Goal: Download file/media: Download file/media

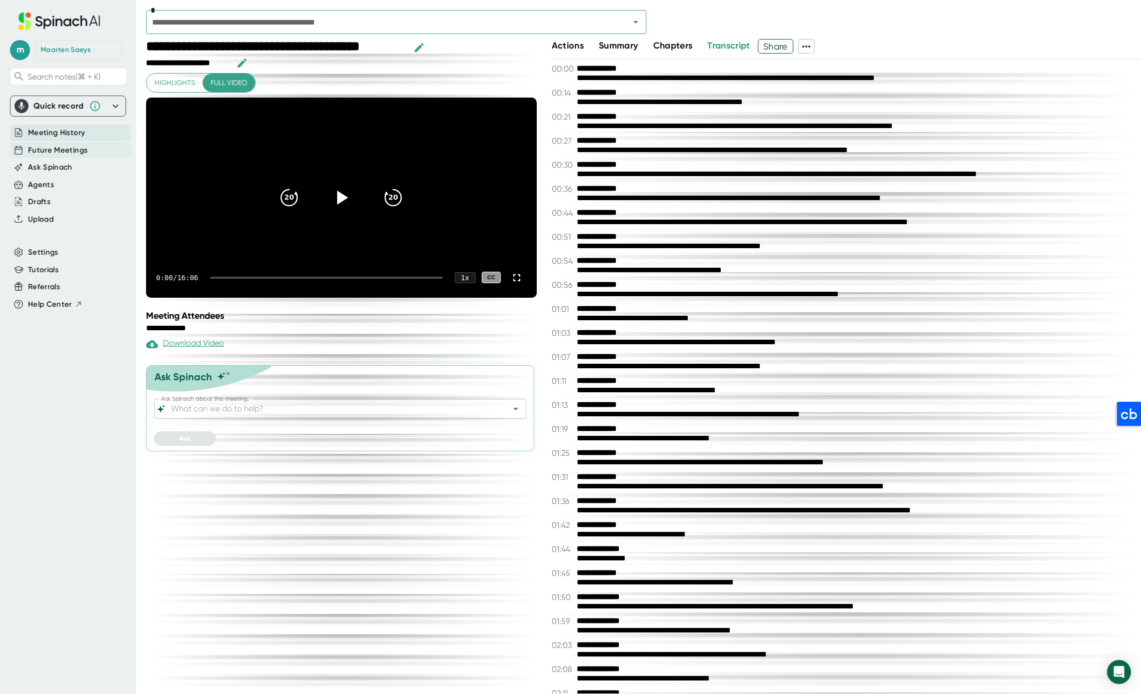
click at [49, 145] on span "Future Meetings" at bounding box center [58, 151] width 60 height 12
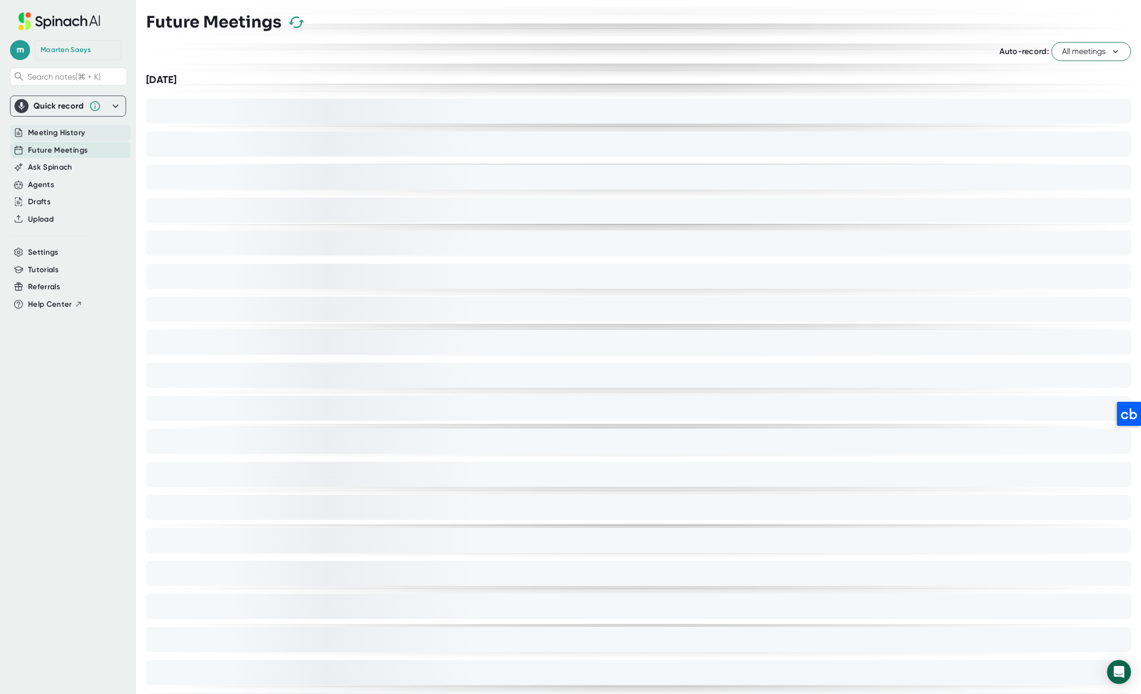
click at [55, 130] on span "Meeting History" at bounding box center [56, 133] width 57 height 12
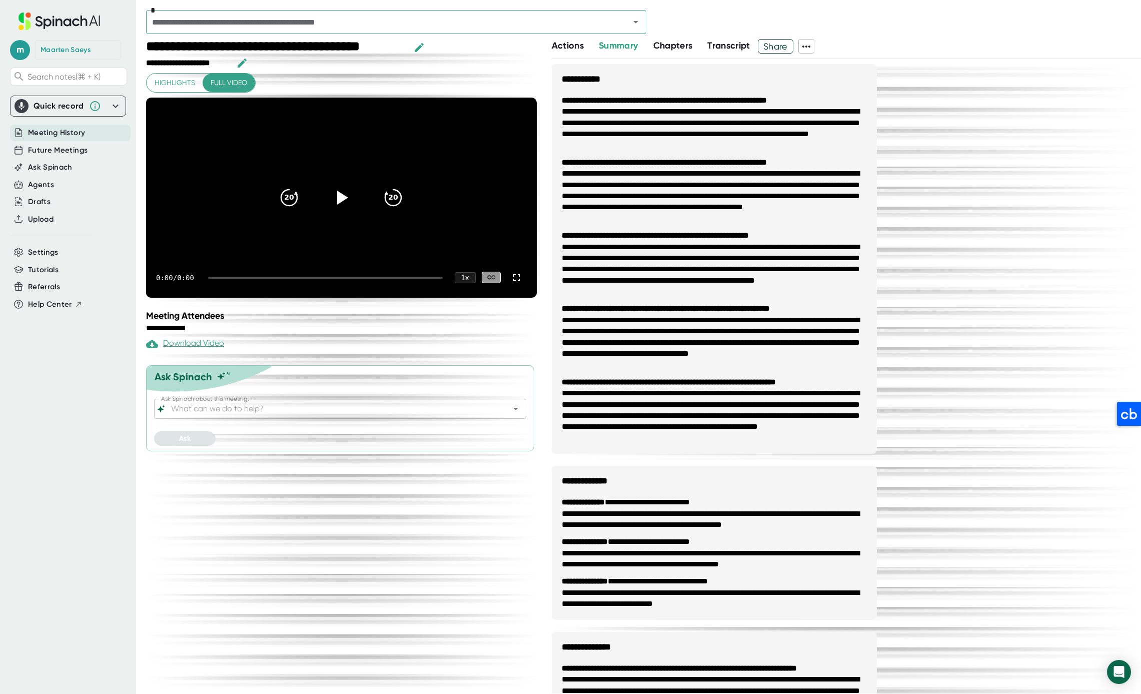
click at [245, 25] on input "text" at bounding box center [381, 22] width 465 height 14
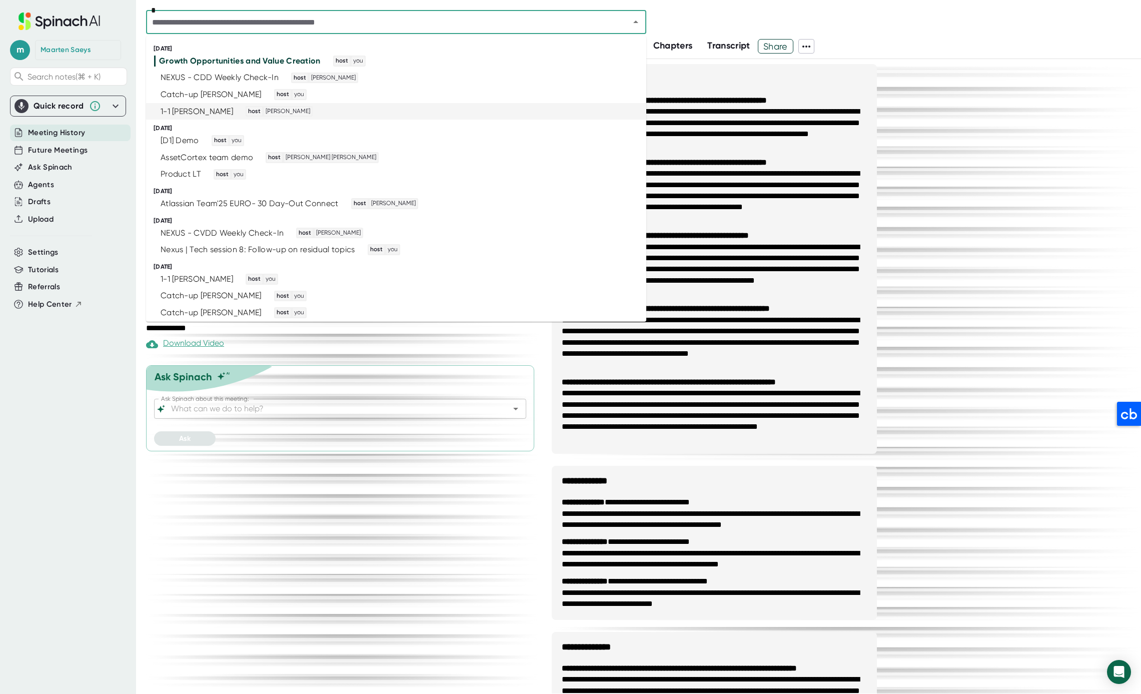
click at [209, 111] on div "1-1 [PERSON_NAME]" at bounding box center [197, 112] width 73 height 10
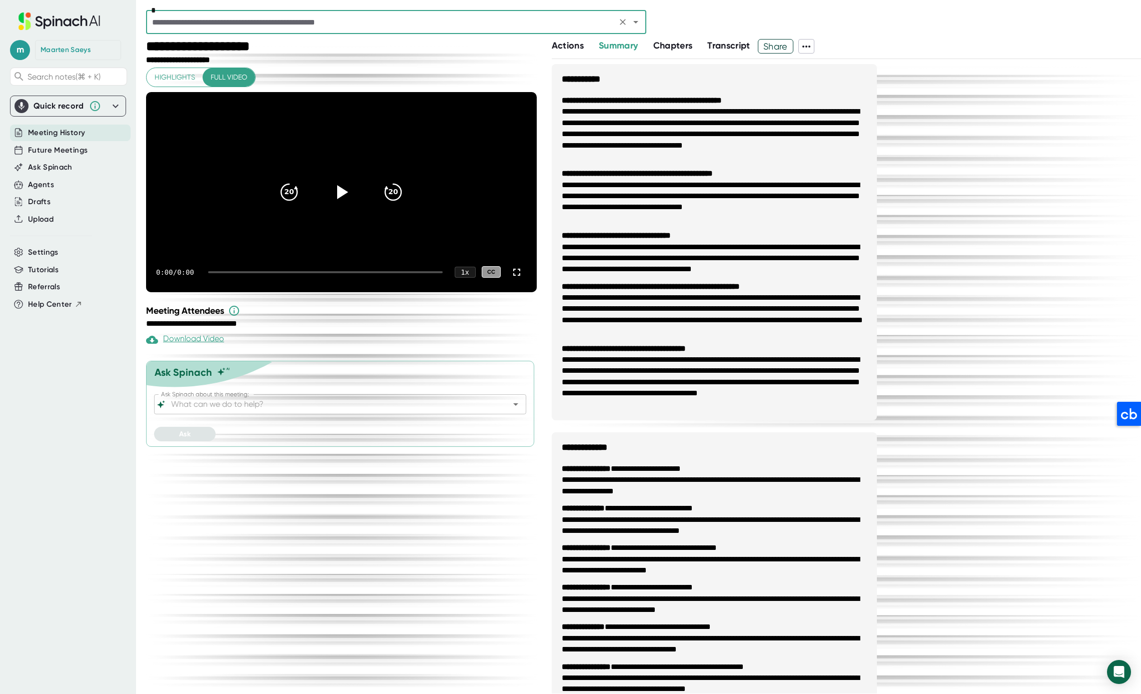
click at [809, 43] on icon at bounding box center [807, 47] width 12 height 12
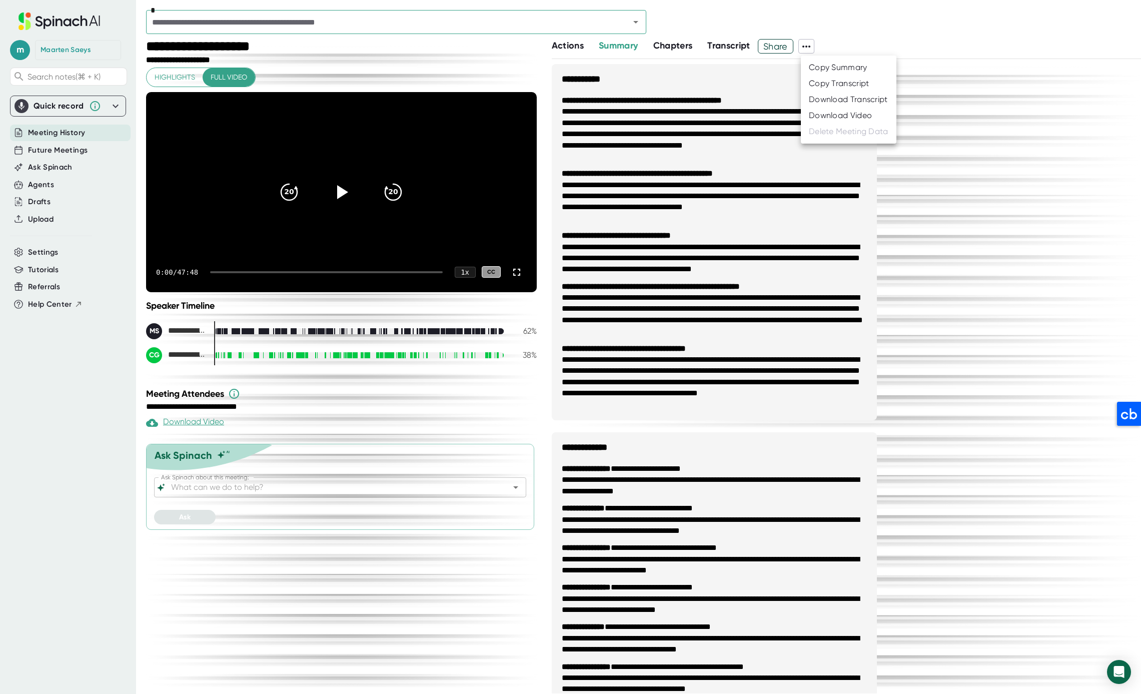
click at [855, 118] on div "Download Video" at bounding box center [840, 116] width 63 height 10
click at [1008, 319] on div "**********" at bounding box center [846, 640] width 589 height 1152
click at [819, 44] on span at bounding box center [825, 46] width 20 height 15
click at [810, 46] on icon at bounding box center [807, 47] width 8 height 2
click at [848, 101] on div "Download Transcript" at bounding box center [848, 100] width 79 height 10
